Goal: Task Accomplishment & Management: Use online tool/utility

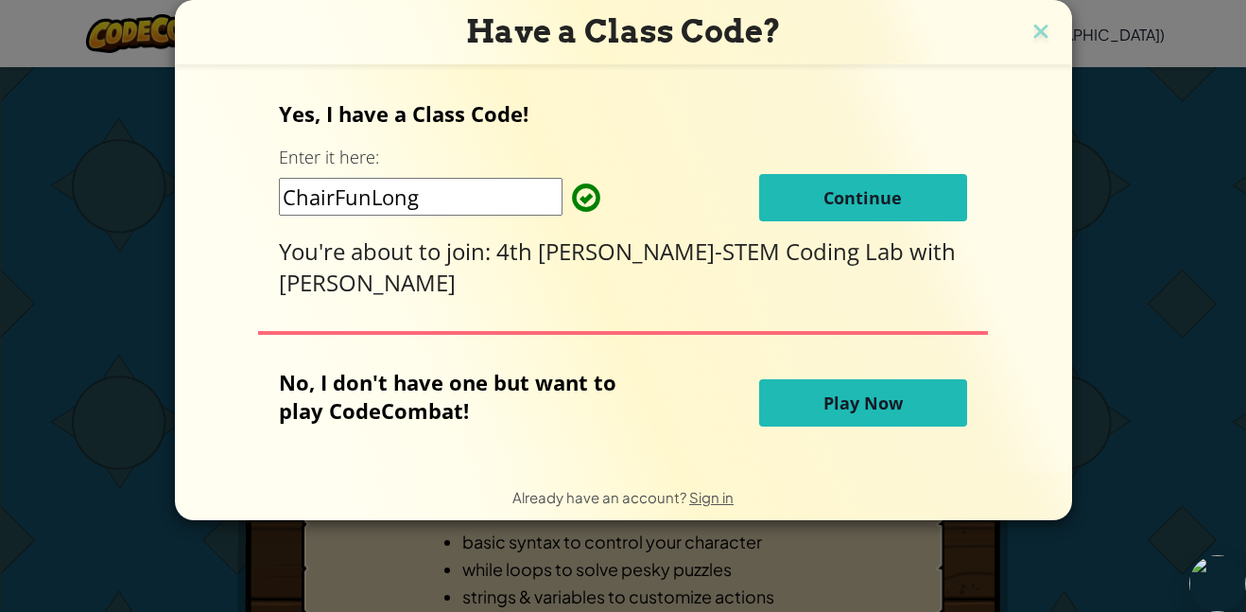
click at [879, 199] on span "Continue" at bounding box center [862, 197] width 78 height 23
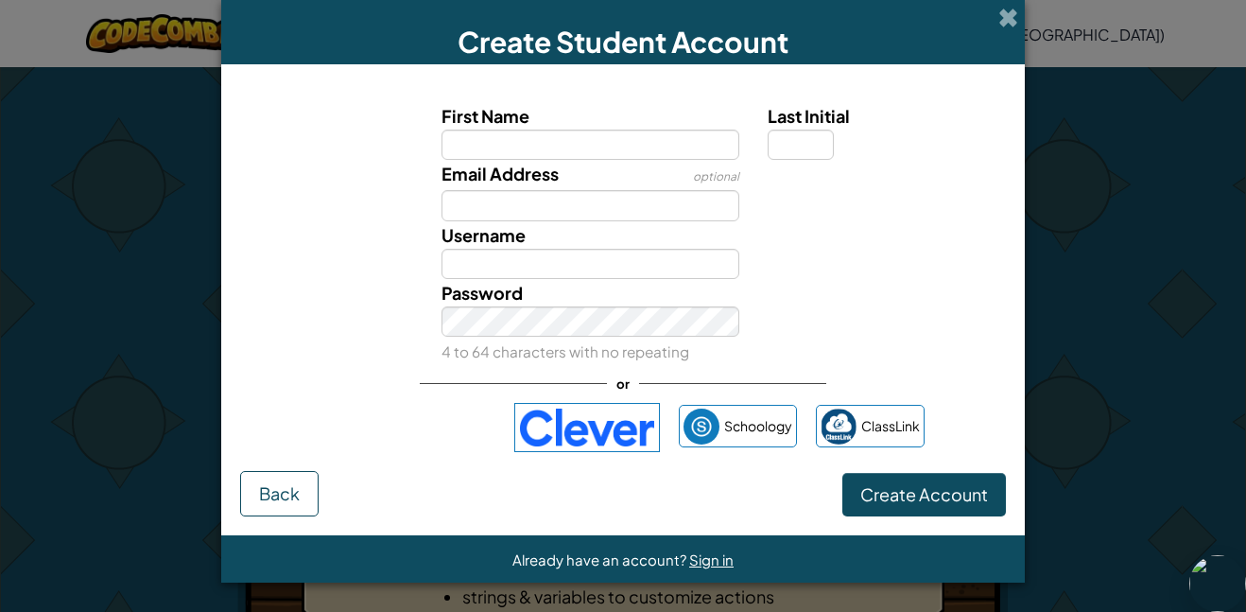
click at [1023, 0] on div "Create Student Account" at bounding box center [623, 32] width 804 height 64
click at [999, 12] on span at bounding box center [1008, 18] width 20 height 20
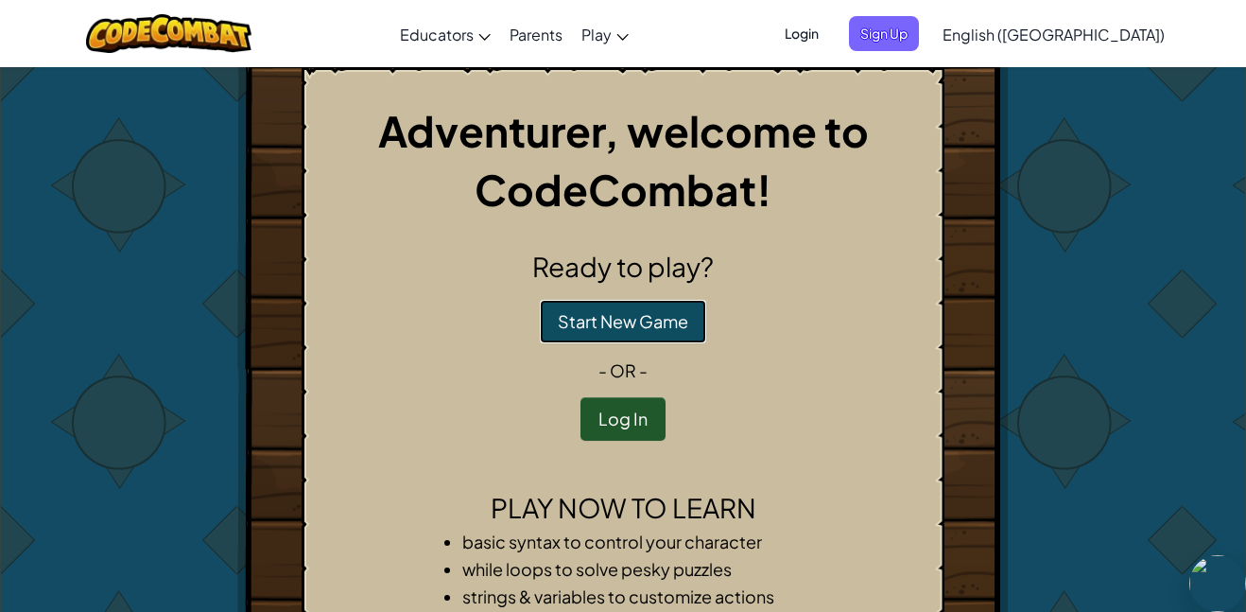
click at [649, 318] on button "Start New Game" at bounding box center [623, 321] width 166 height 43
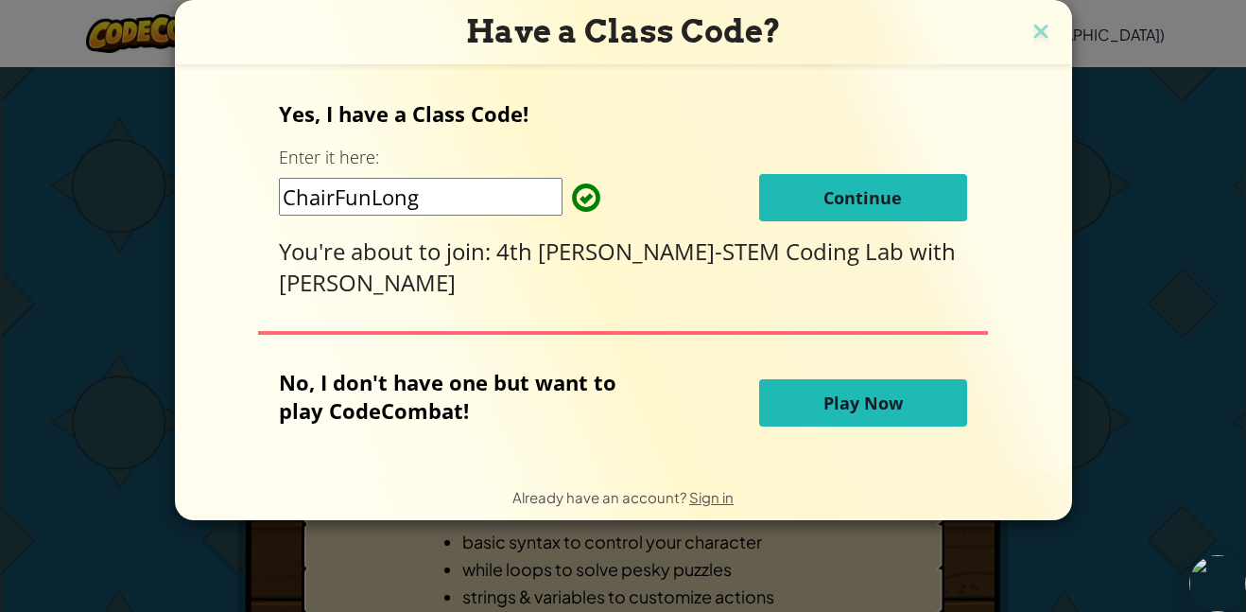
click at [881, 398] on span "Play Now" at bounding box center [862, 402] width 79 height 23
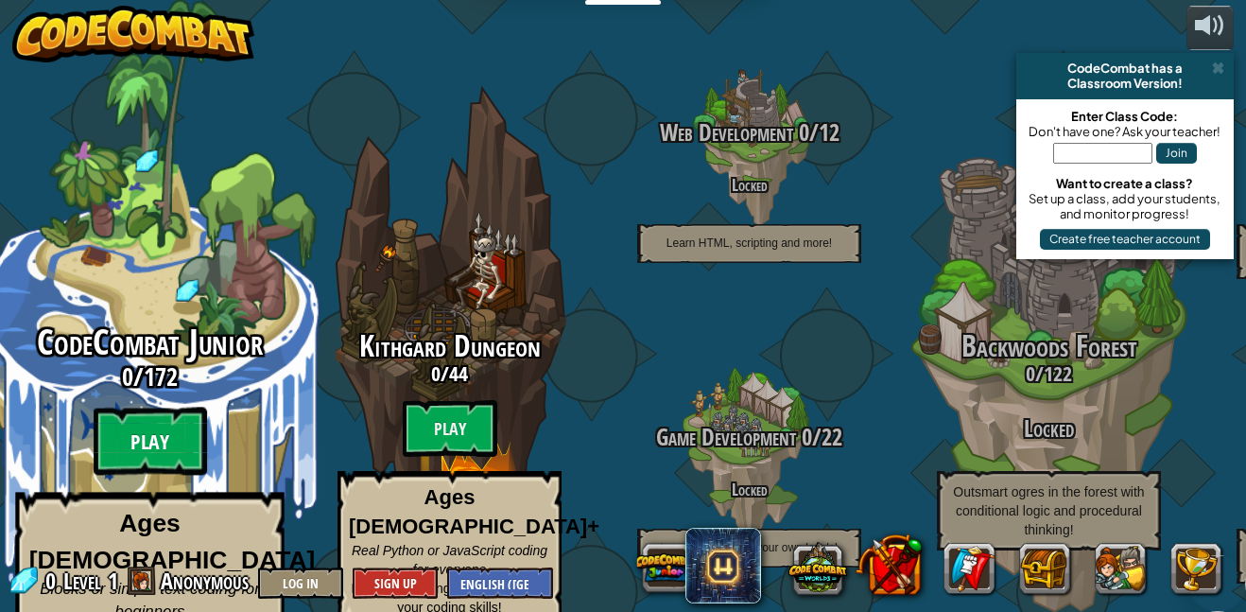
click at [147, 407] on btn "Play" at bounding box center [150, 441] width 113 height 68
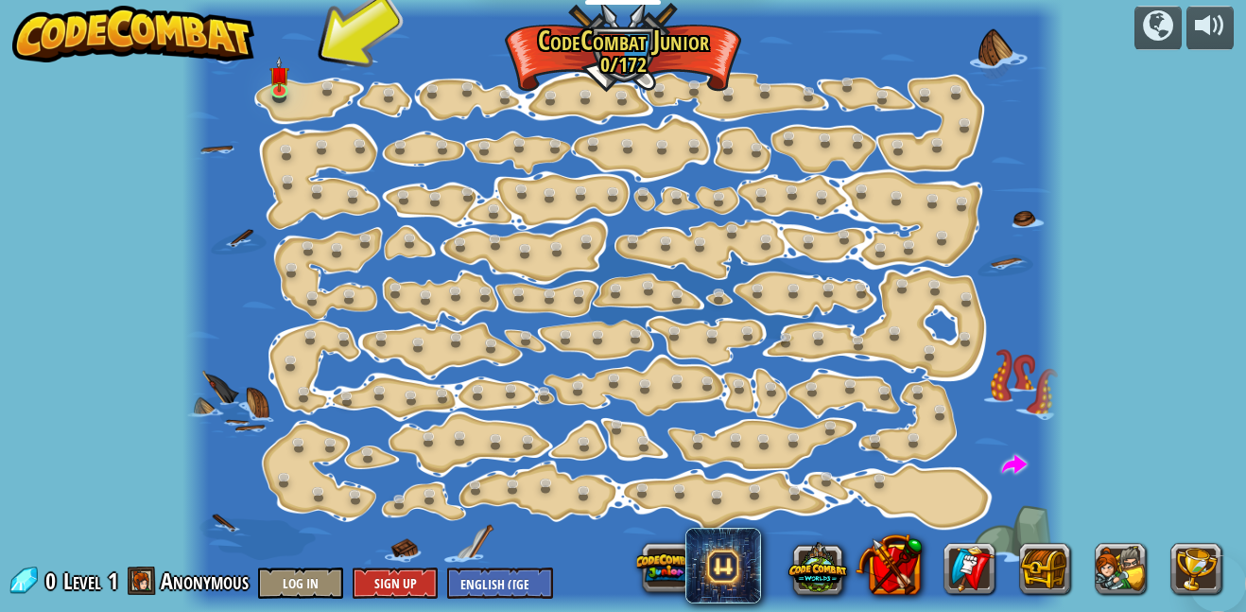
click at [320, 113] on div at bounding box center [623, 306] width 882 height 612
click at [299, 88] on link at bounding box center [283, 90] width 38 height 38
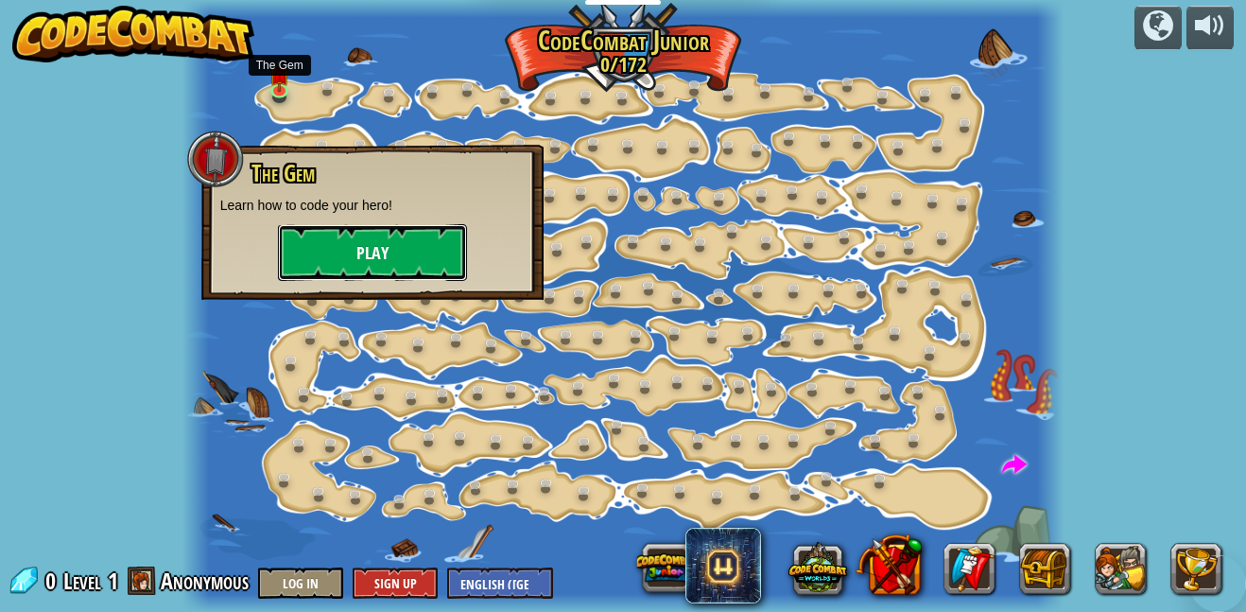
click at [341, 246] on button "Play" at bounding box center [372, 252] width 189 height 57
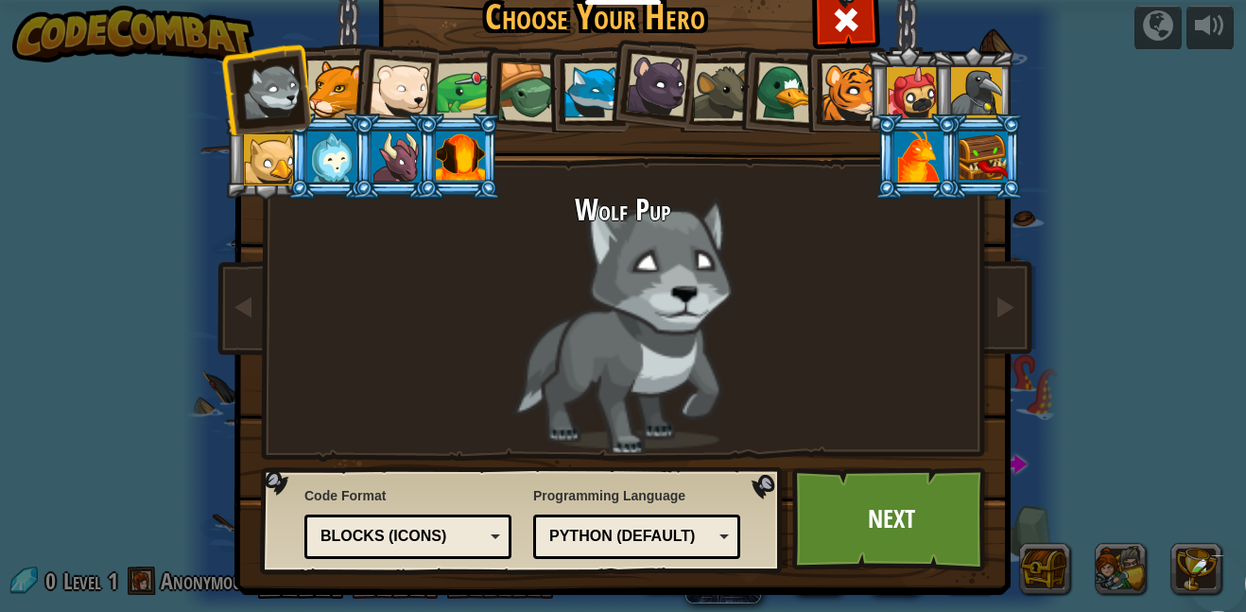
click at [850, 78] on div at bounding box center [851, 92] width 58 height 58
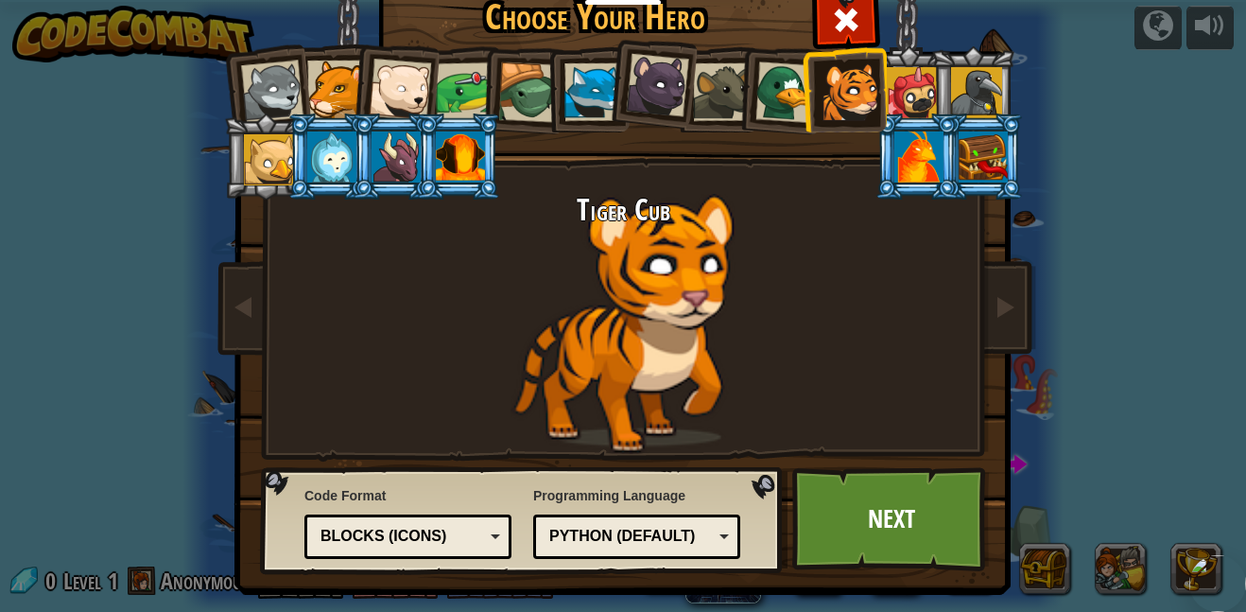
click at [254, 73] on div at bounding box center [272, 92] width 62 height 62
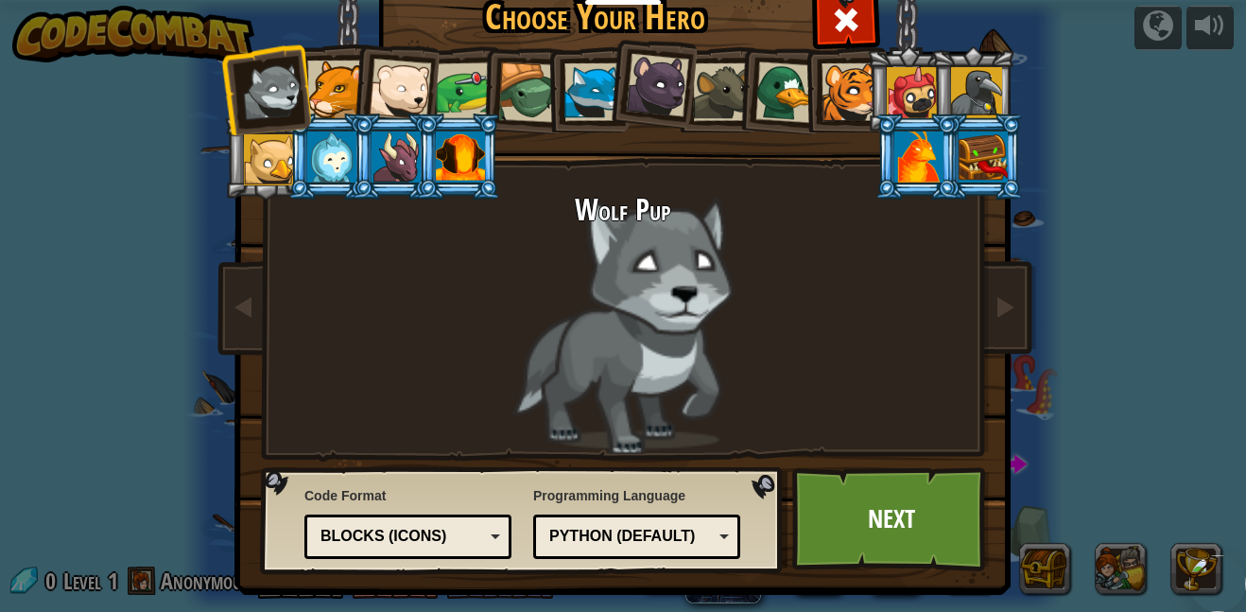
click at [930, 157] on div at bounding box center [918, 156] width 49 height 51
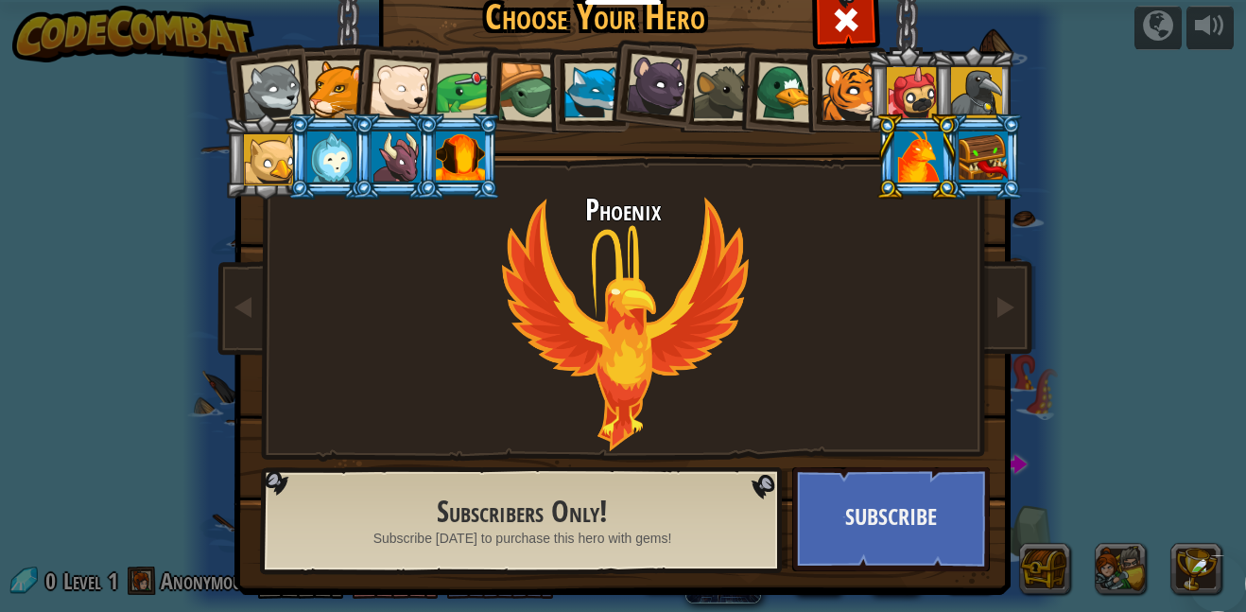
click at [836, 79] on div at bounding box center [851, 92] width 58 height 58
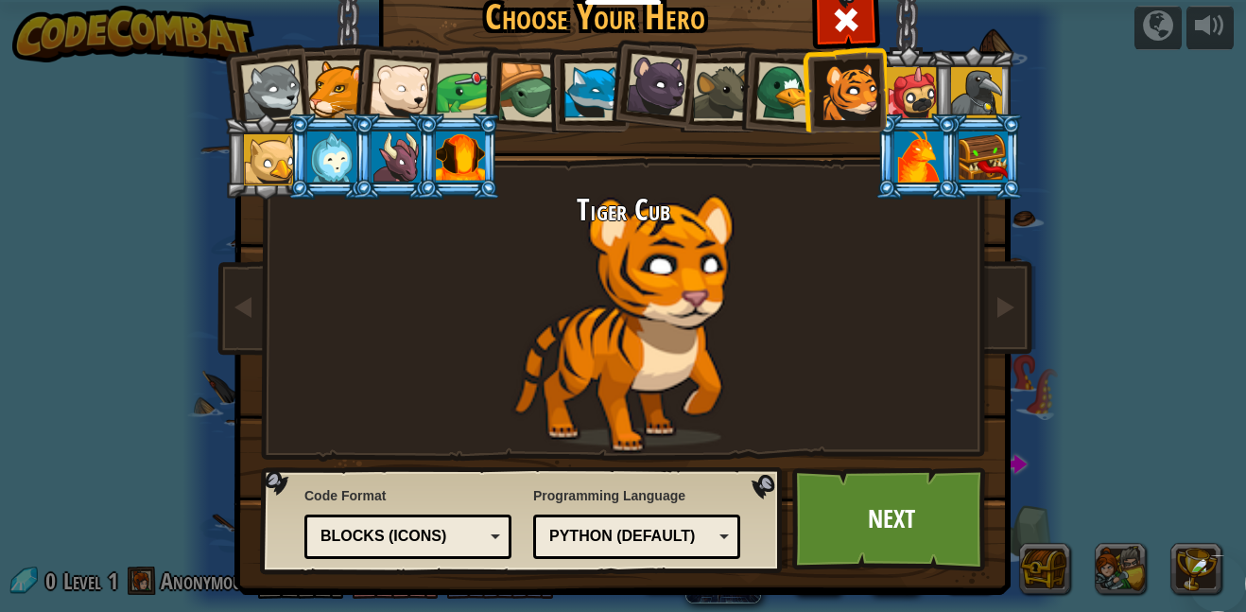
click at [467, 185] on li at bounding box center [458, 156] width 85 height 86
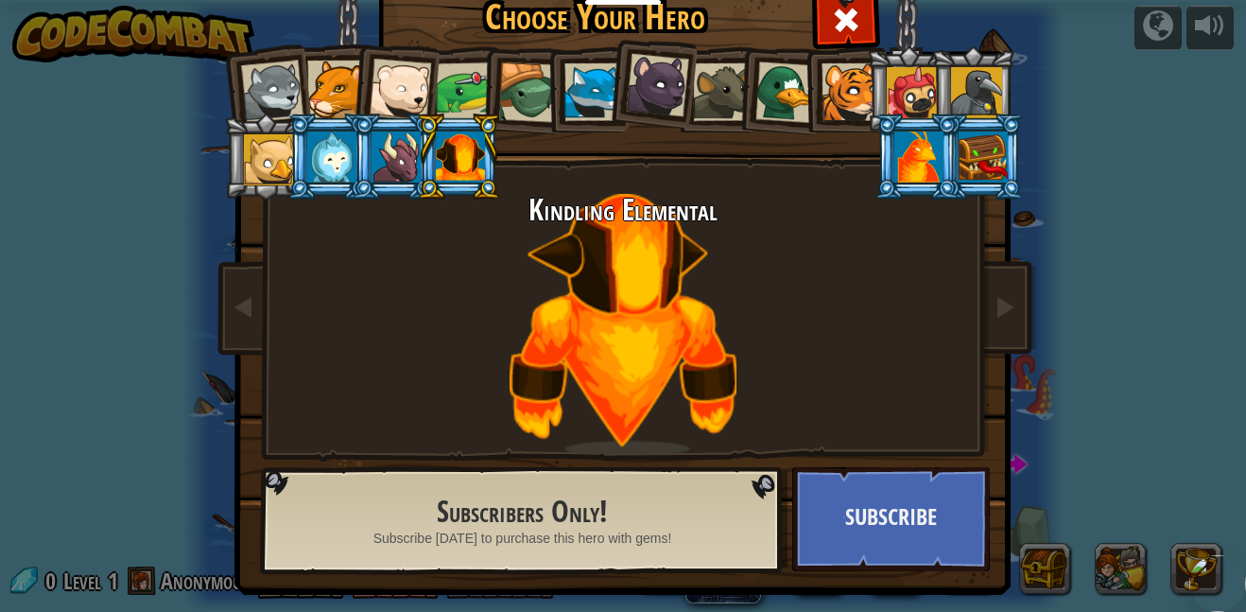
click at [348, 166] on div at bounding box center [331, 156] width 49 height 51
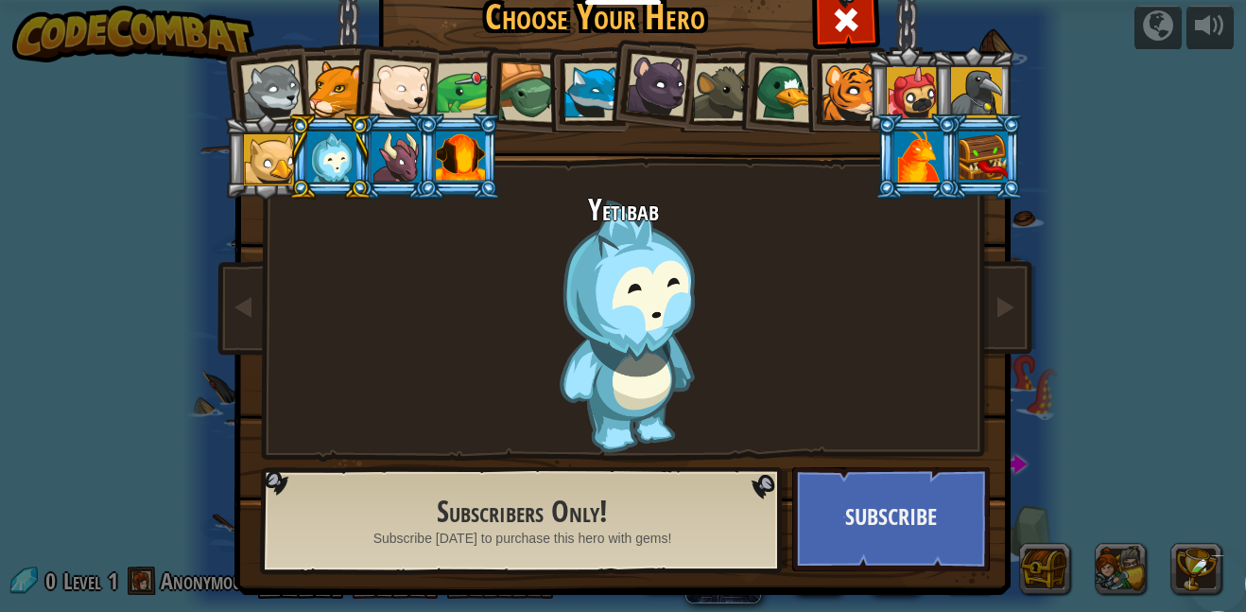
click at [470, 168] on div at bounding box center [460, 156] width 49 height 51
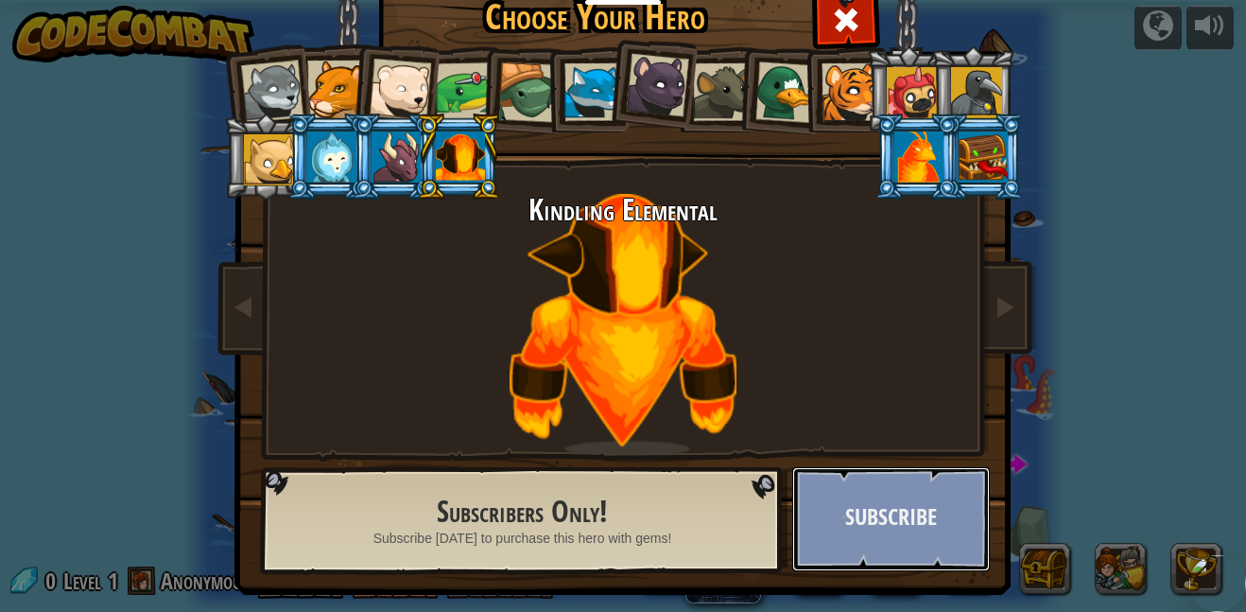
click at [909, 510] on button "Subscribe" at bounding box center [891, 519] width 198 height 104
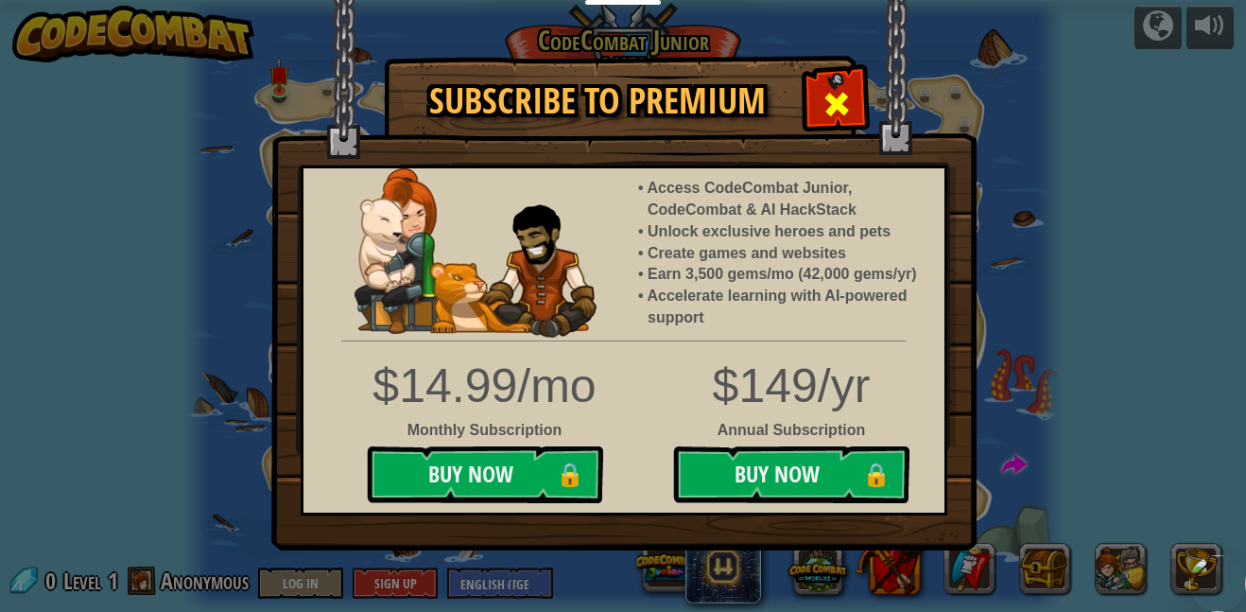
click at [828, 114] on span at bounding box center [837, 104] width 30 height 30
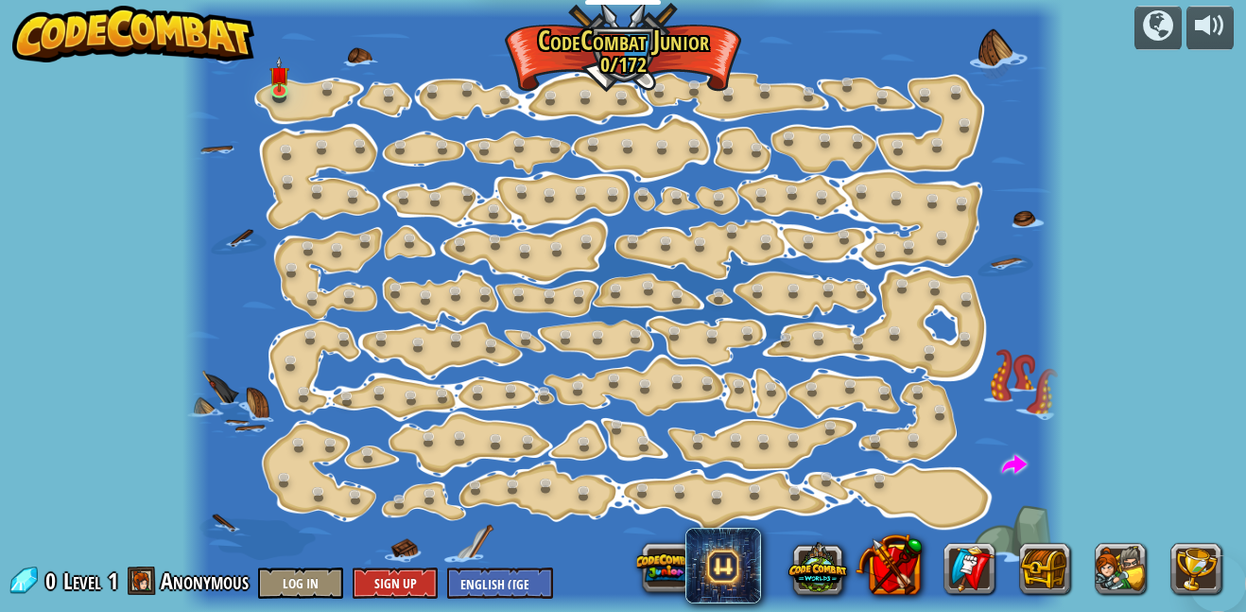
click at [316, 100] on div at bounding box center [623, 306] width 882 height 612
click at [294, 85] on link at bounding box center [283, 90] width 38 height 38
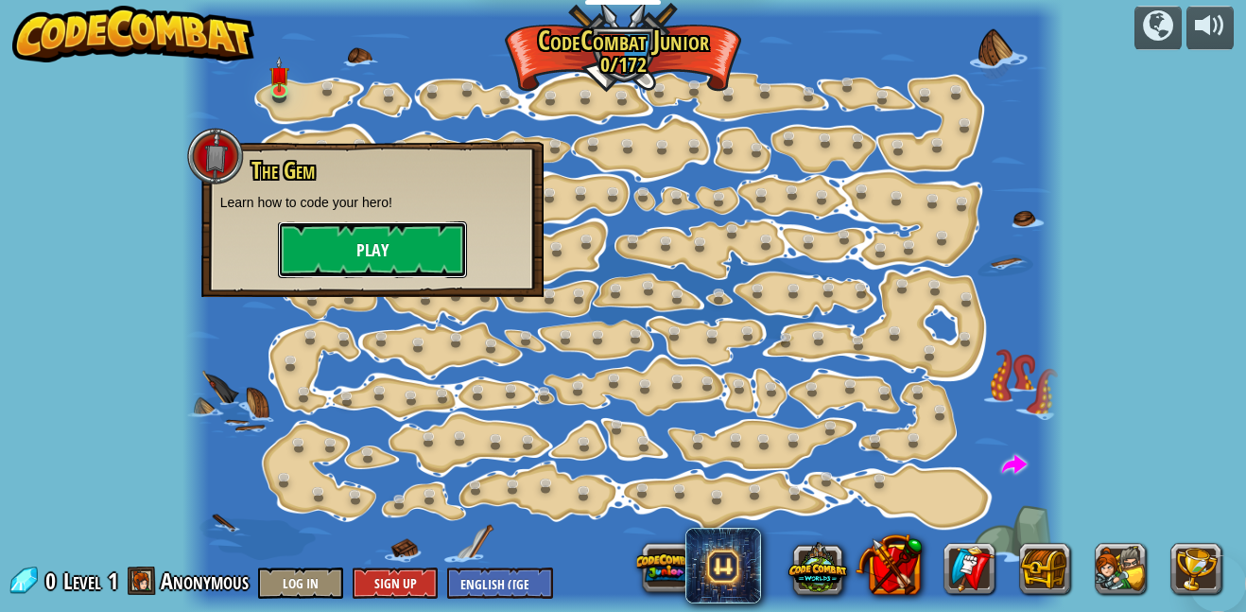
click at [355, 253] on button "Play" at bounding box center [372, 249] width 189 height 57
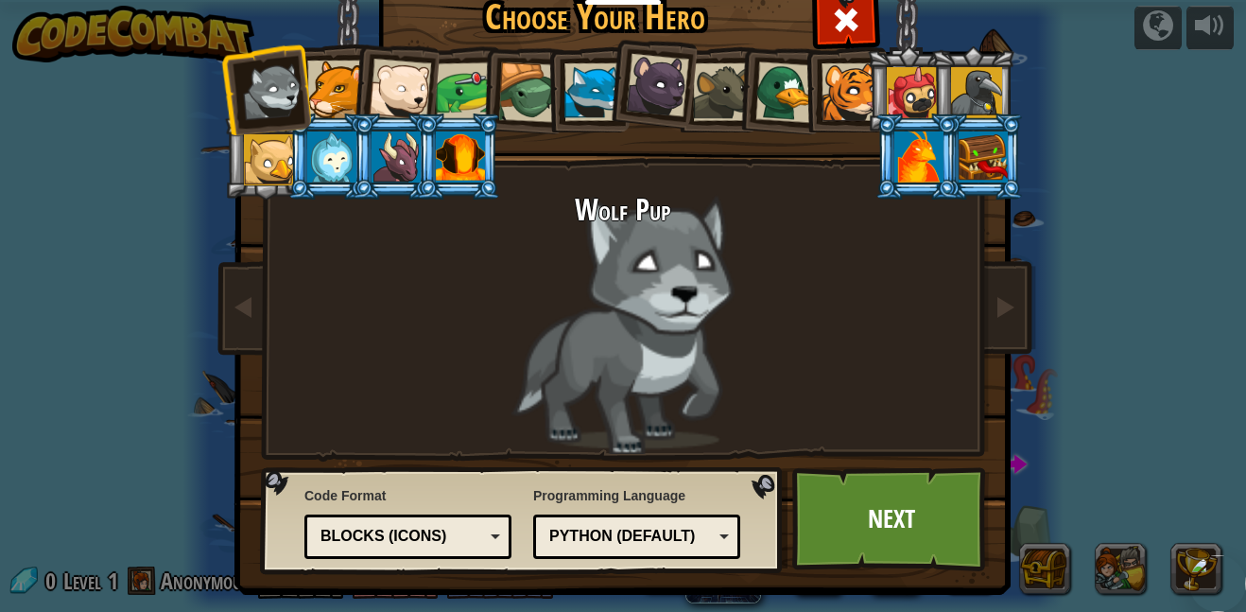
click at [322, 91] on div at bounding box center [336, 90] width 58 height 58
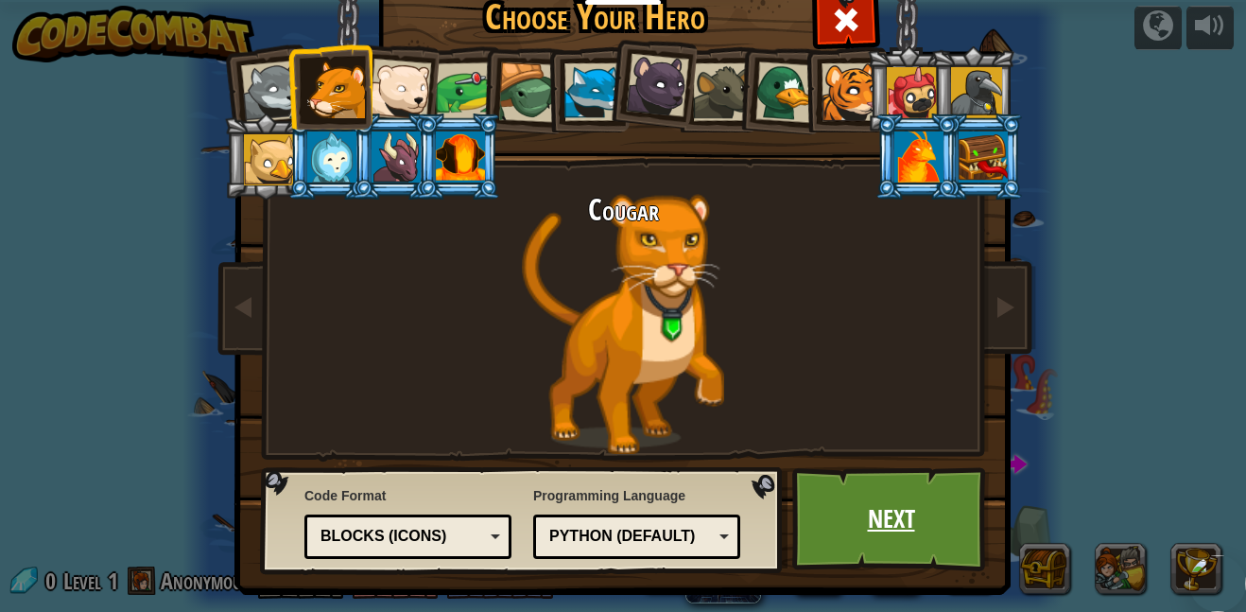
click at [894, 530] on link "Next" at bounding box center [891, 519] width 198 height 104
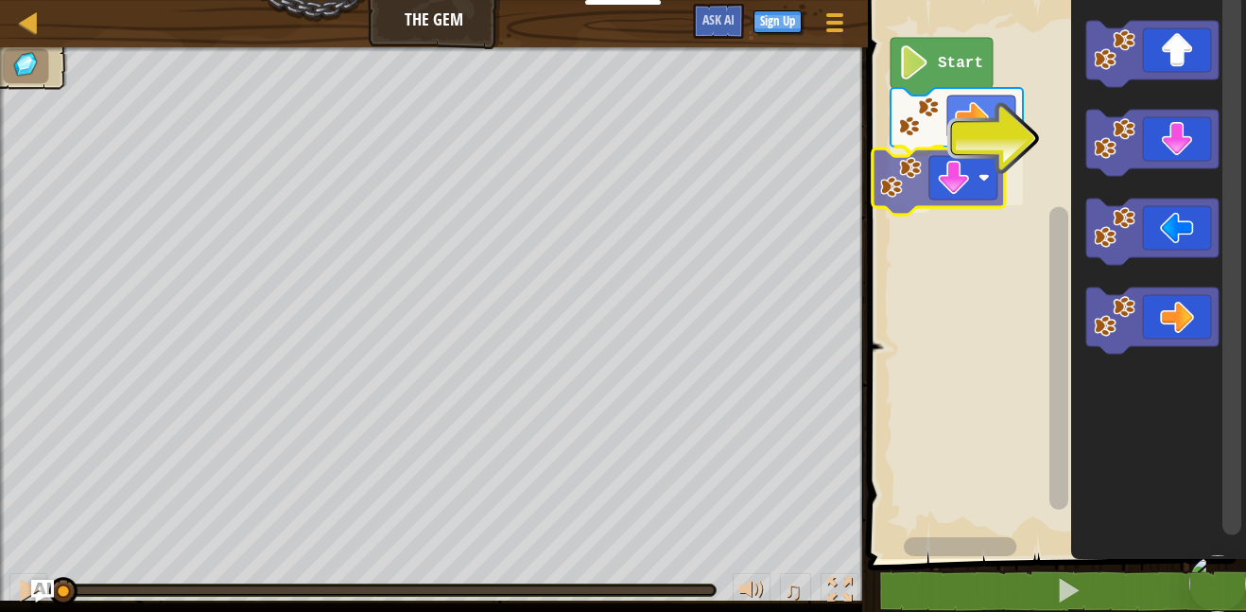
click at [927, 166] on div "Start" at bounding box center [1054, 275] width 384 height 568
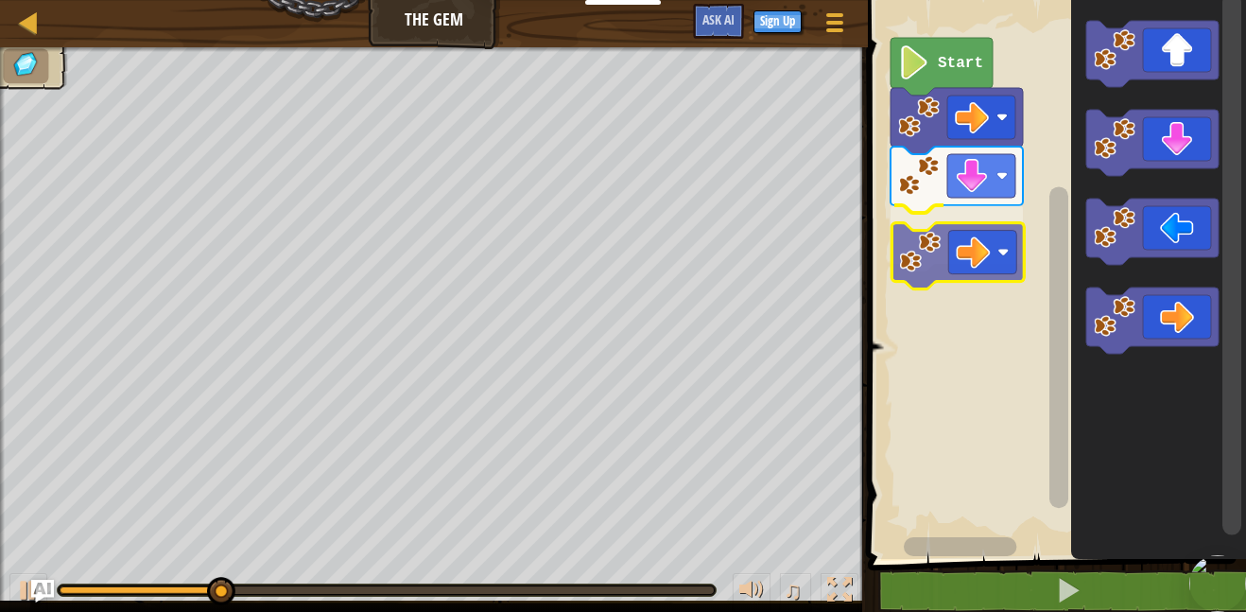
click at [982, 251] on div "Start" at bounding box center [1054, 275] width 384 height 568
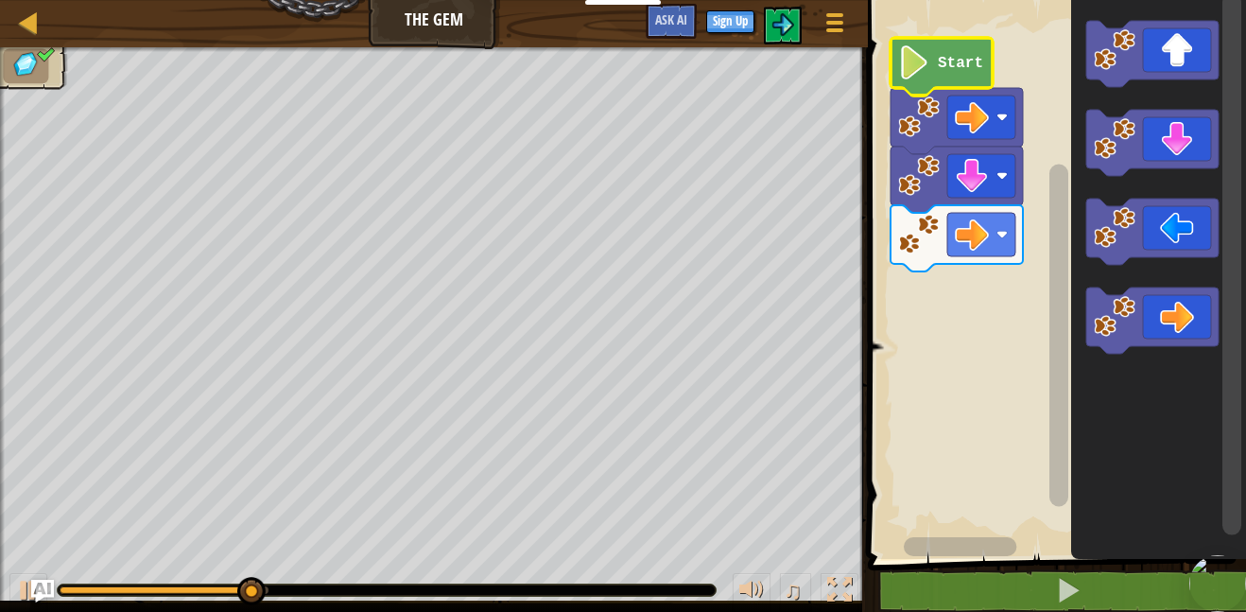
click at [940, 48] on icon "Blockly Workspace" at bounding box center [942, 67] width 102 height 58
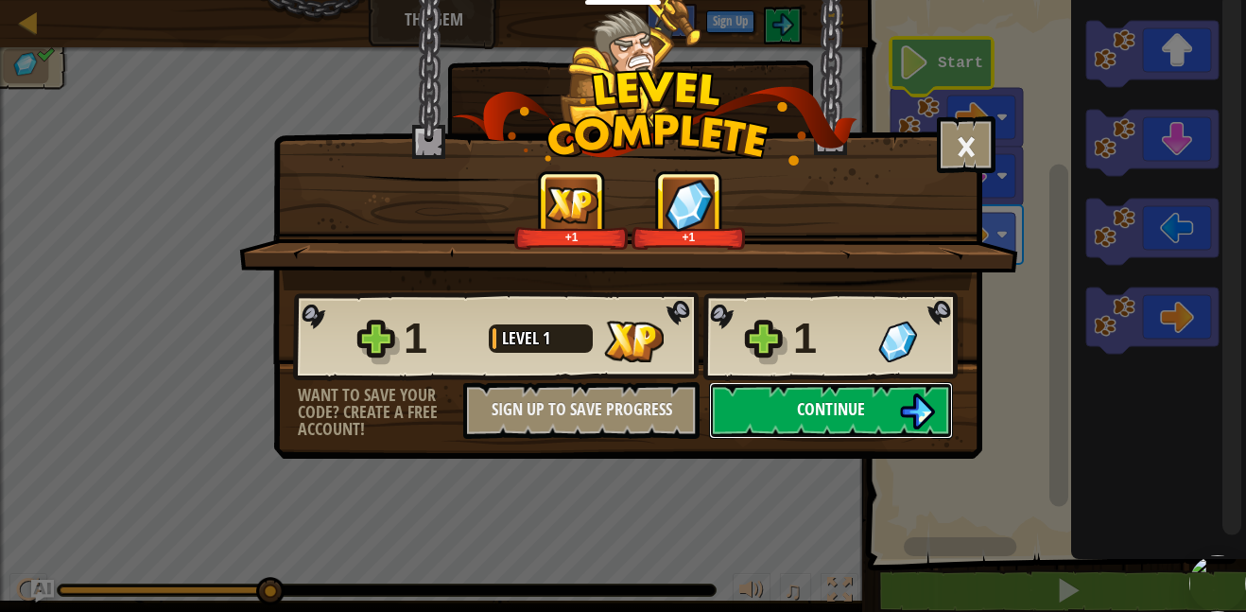
click at [814, 424] on button "Continue" at bounding box center [831, 410] width 244 height 57
